Goal: Information Seeking & Learning: Learn about a topic

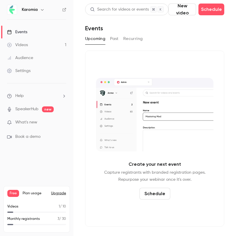
click at [45, 45] on link "Videos 1" at bounding box center [36, 44] width 73 height 13
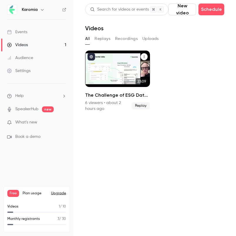
click at [113, 82] on div "The Challenge of ESG Data Collection - Resolved?" at bounding box center [117, 68] width 65 height 36
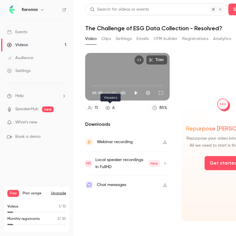
click at [108, 107] on icon at bounding box center [107, 107] width 5 height 5
